Goal: Learn about a topic

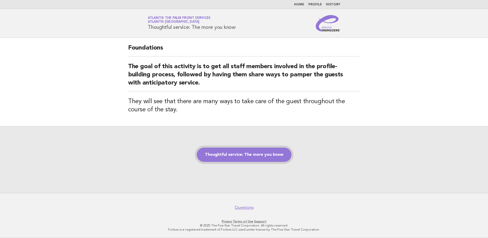
click at [235, 155] on link "Thoughtful service: The more you know" at bounding box center [244, 155] width 95 height 14
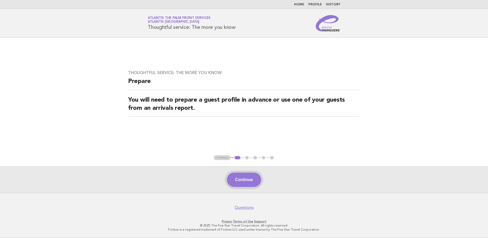
click at [239, 178] on button "Continue" at bounding box center [244, 180] width 34 height 14
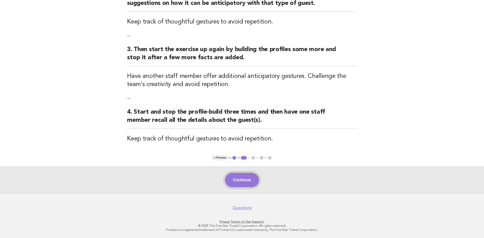
click at [239, 178] on button "Continue" at bounding box center [242, 180] width 34 height 14
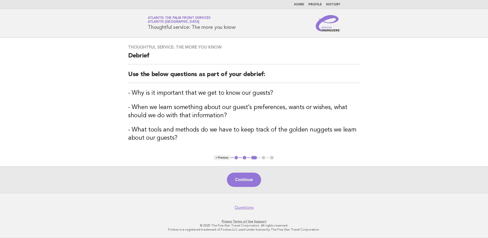
click at [239, 178] on button "Continue" at bounding box center [244, 180] width 34 height 14
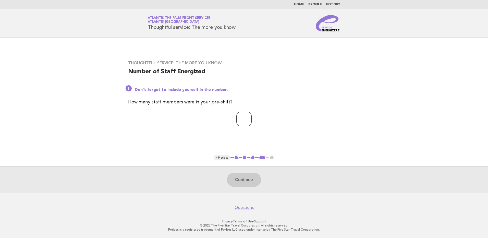
click at [242, 121] on input "number" at bounding box center [243, 119] width 15 height 14
type input "*"
click at [242, 181] on button "Continue" at bounding box center [244, 180] width 34 height 14
